Goal: Find specific page/section: Find specific page/section

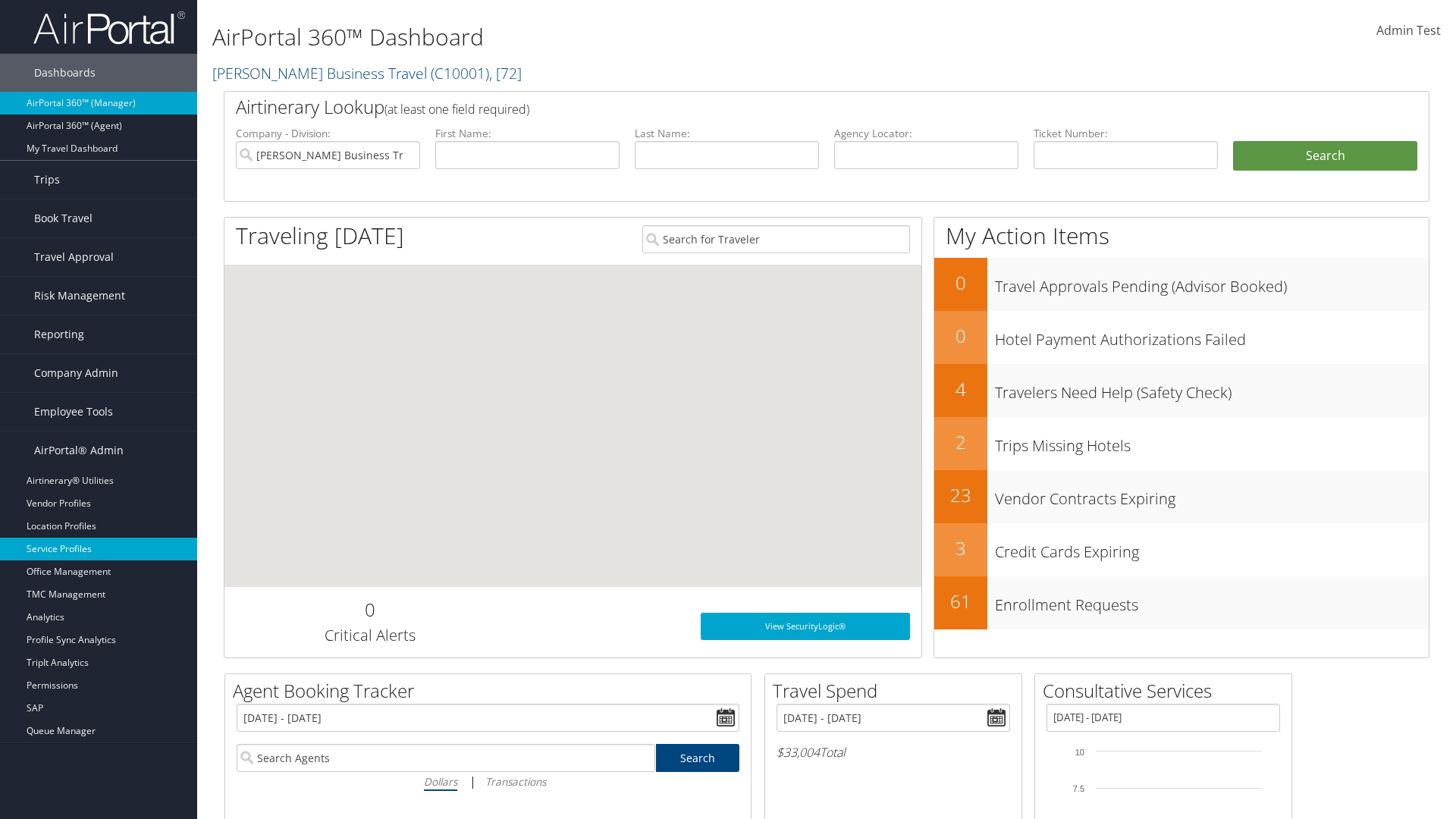
click at [99, 549] on link "Service Profiles" at bounding box center [98, 549] width 197 height 23
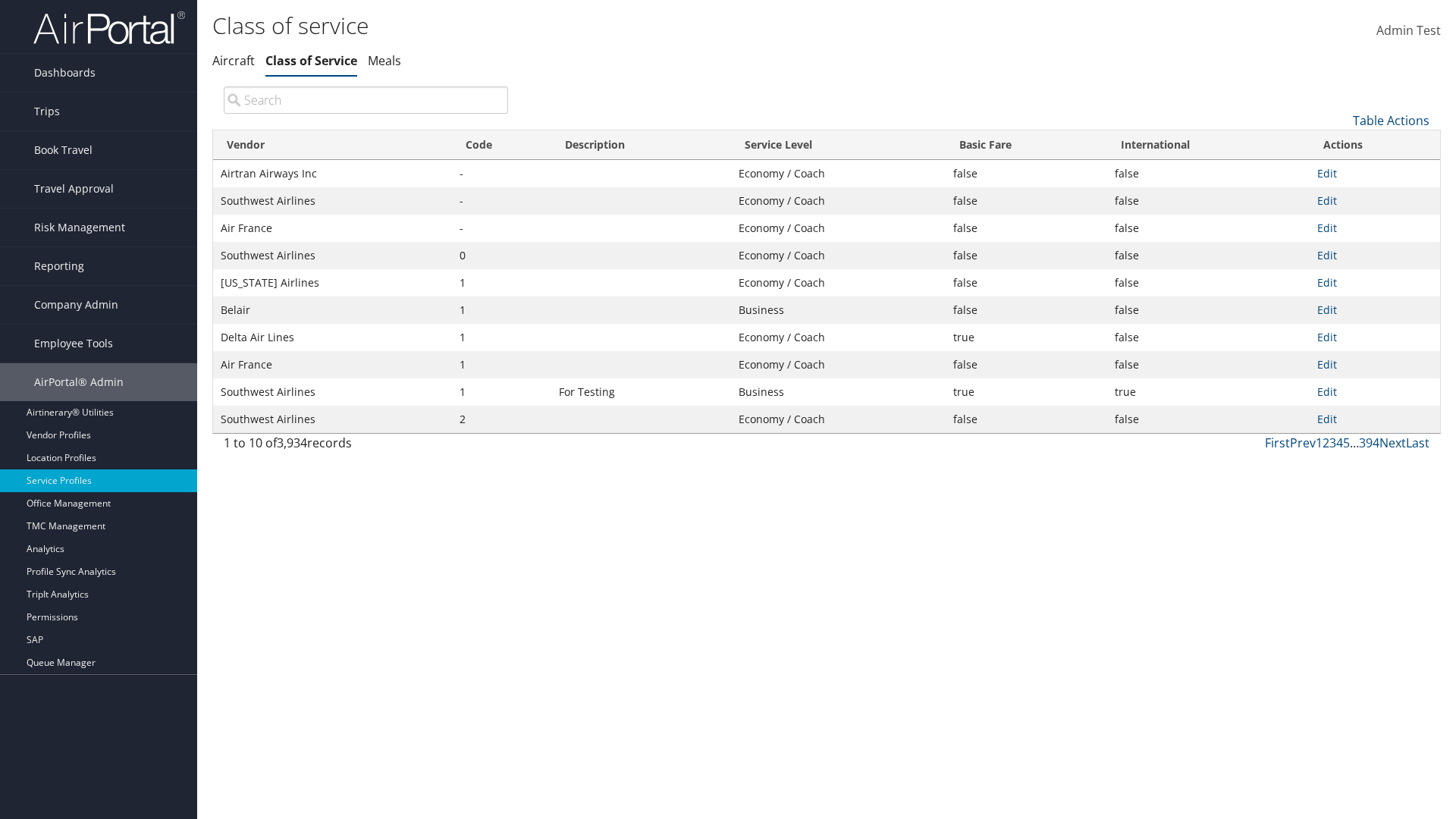
click at [502, 144] on th "Code" at bounding box center [502, 144] width 100 height 30
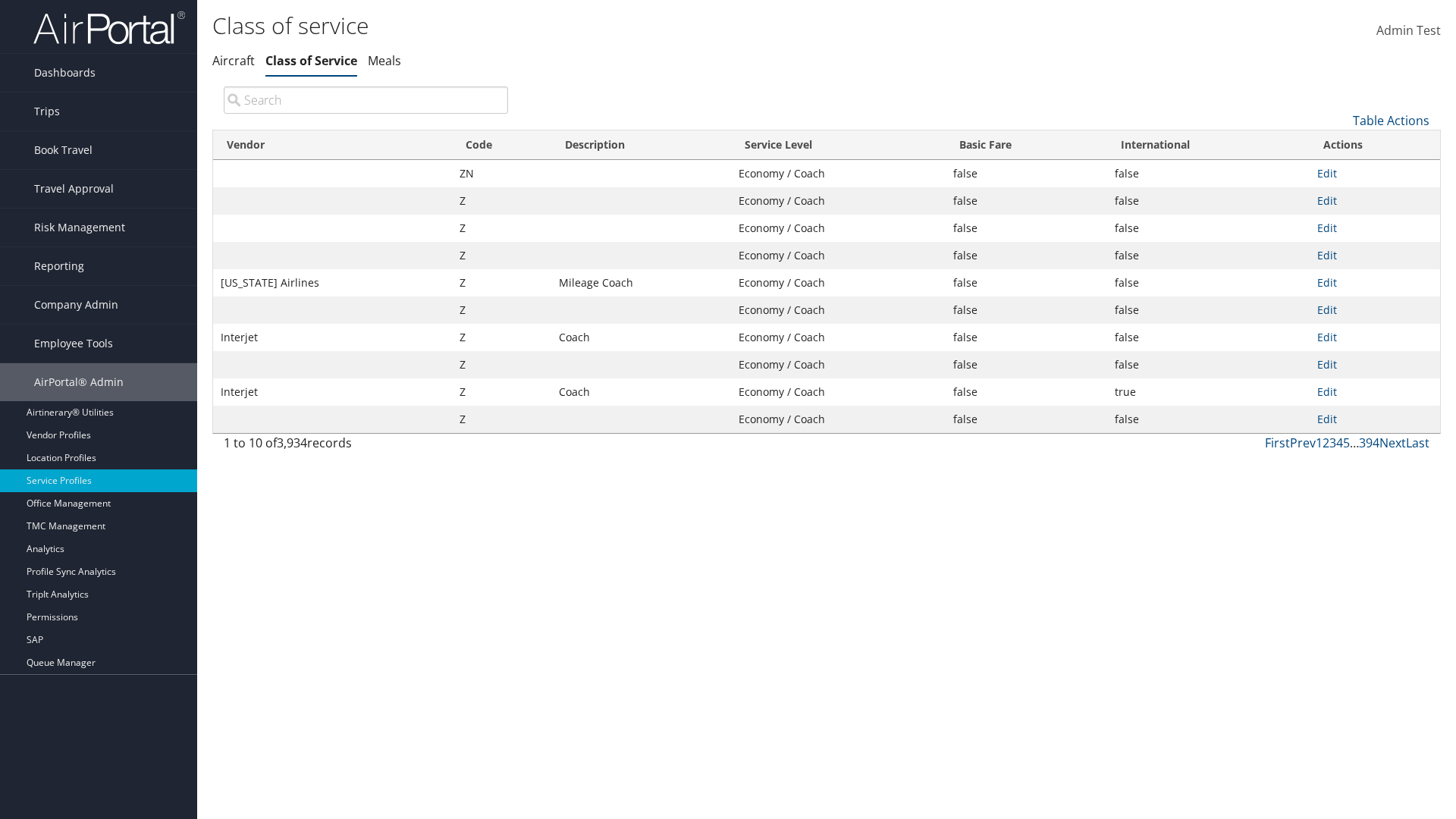
click at [502, 144] on th "Code" at bounding box center [502, 144] width 100 height 30
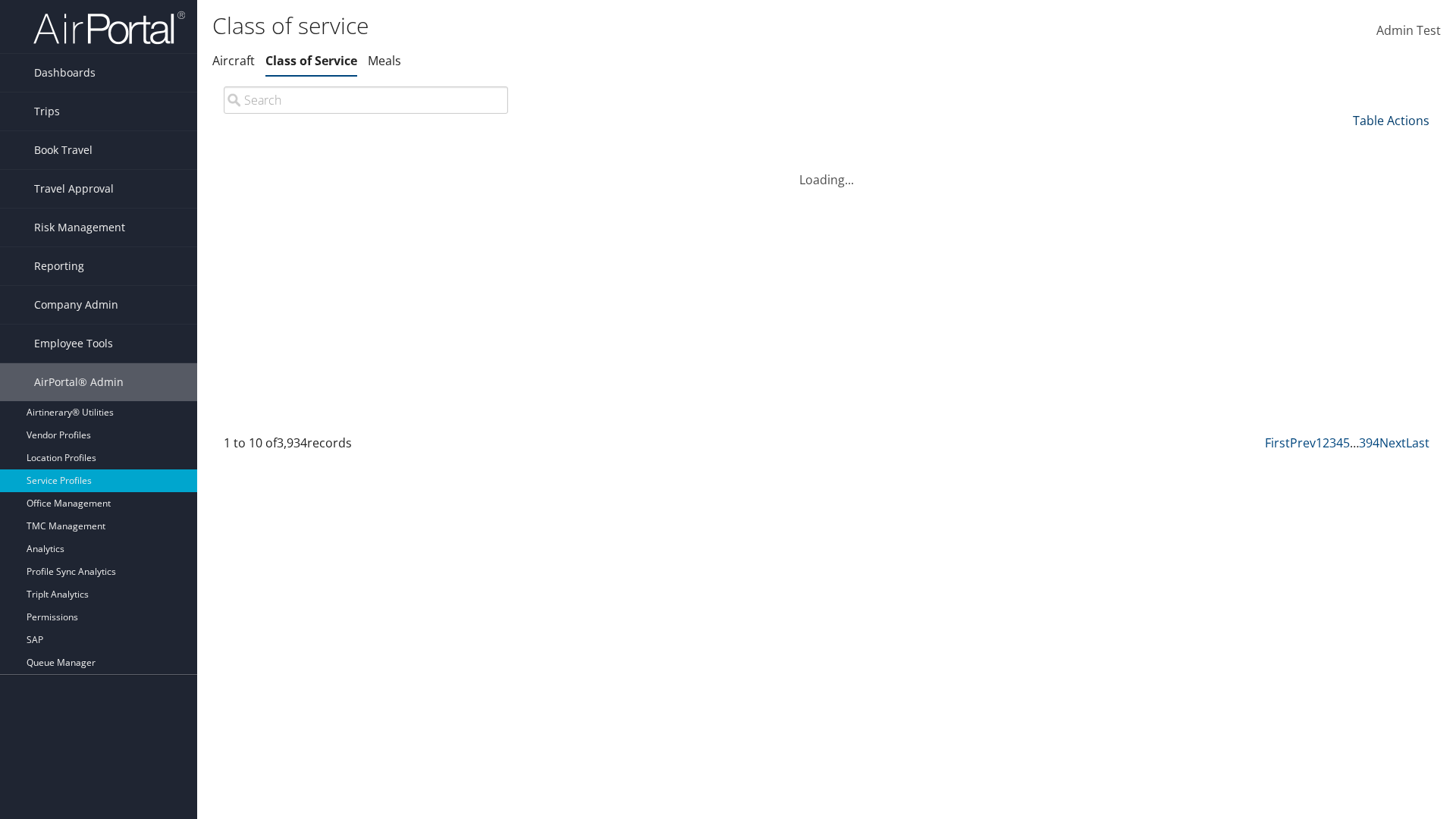
click at [1391, 120] on link "Table Actions" at bounding box center [1391, 121] width 77 height 17
click at [1340, 171] on link "25" at bounding box center [1340, 171] width 199 height 26
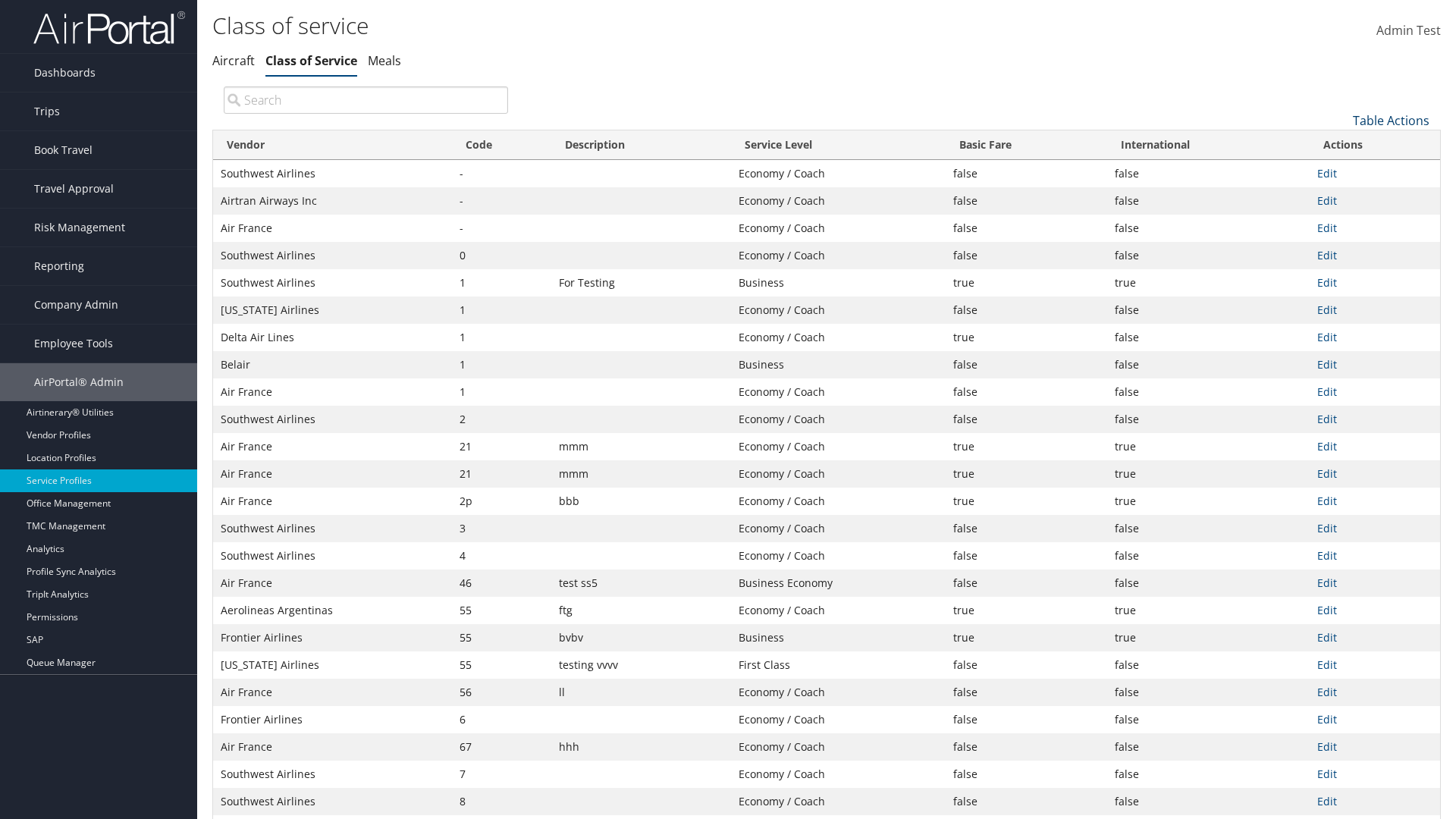
click at [1391, 120] on link "Table Actions" at bounding box center [1391, 121] width 77 height 17
click at [1340, 197] on link "50" at bounding box center [1340, 197] width 199 height 26
click at [1391, 112] on link "Table Actions" at bounding box center [1391, 121] width 77 height 17
